Goal: Transaction & Acquisition: Purchase product/service

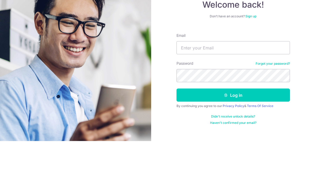
scroll to position [28, 0]
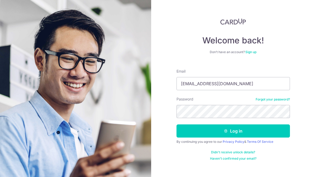
type input "cmcher@gmail.com"
click at [233, 125] on button "Log in" at bounding box center [232, 131] width 113 height 13
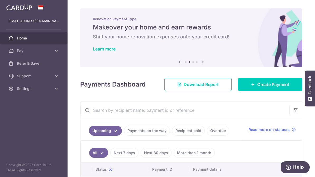
click at [0, 0] on icon "button" at bounding box center [0, 0] width 0 height 0
click at [29, 52] on span "Pay" at bounding box center [34, 50] width 35 height 5
click at [30, 64] on span "Payments" at bounding box center [34, 63] width 35 height 5
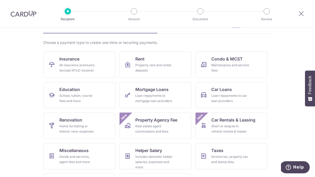
scroll to position [30, 0]
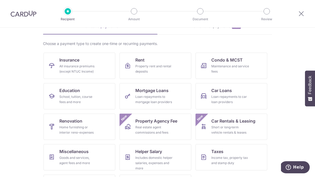
click at [85, 66] on div "All insurance premiums (except NTUC Income)" at bounding box center [78, 69] width 38 height 11
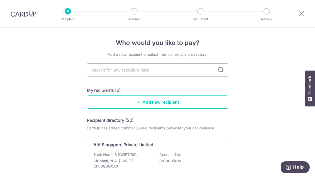
click at [190, 72] on input "text" at bounding box center [157, 70] width 141 height 13
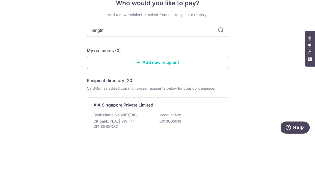
type input "Singlife"
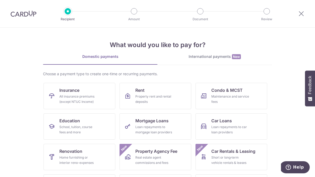
click at [23, 13] on img at bounding box center [24, 14] width 26 height 6
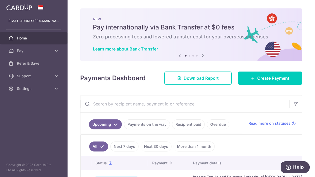
click at [0, 0] on icon "button" at bounding box center [0, 0] width 0 height 0
click at [27, 91] on span "Settings" at bounding box center [34, 88] width 35 height 5
click at [23, 115] on span "Logout" at bounding box center [34, 114] width 35 height 5
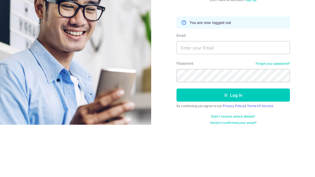
scroll to position [52, 0]
